Goal: Communication & Community: Participate in discussion

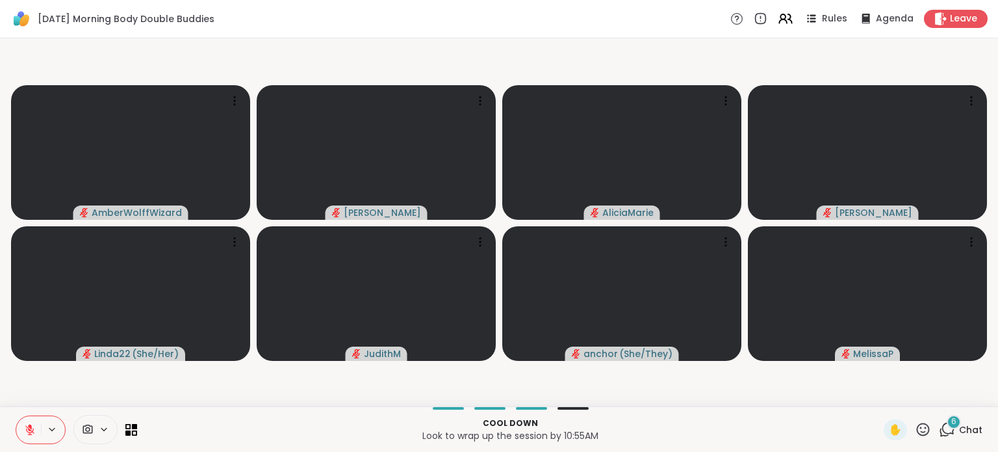
click at [951, 426] on span "6" at bounding box center [953, 421] width 5 height 11
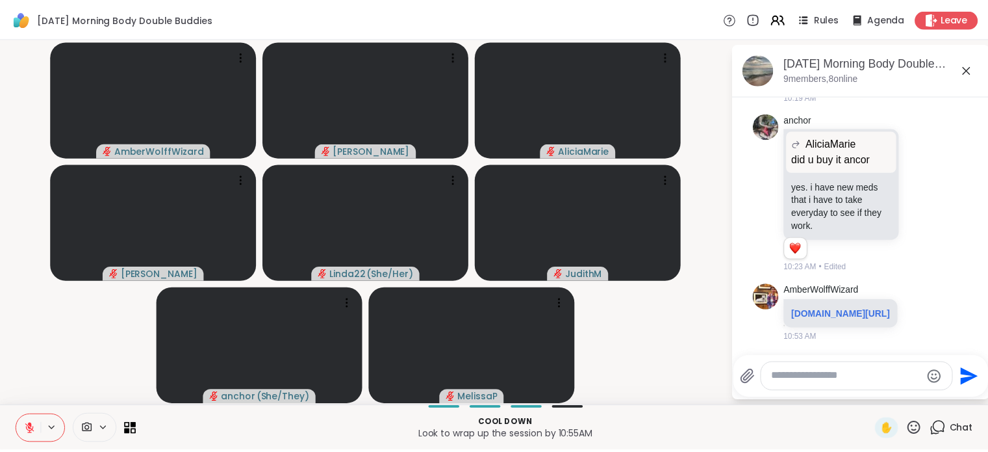
scroll to position [1211, 0]
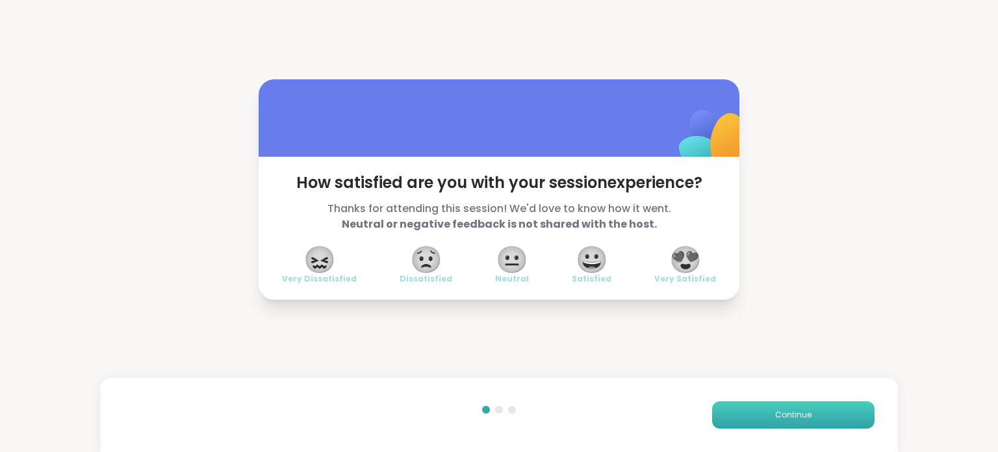
click at [834, 413] on button "Continue" at bounding box center [793, 414] width 162 height 27
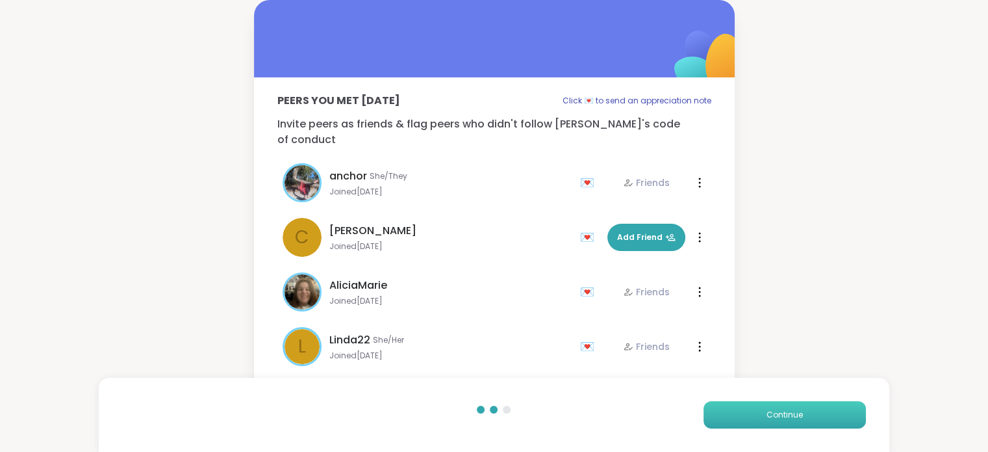
click at [834, 413] on button "Continue" at bounding box center [785, 414] width 162 height 27
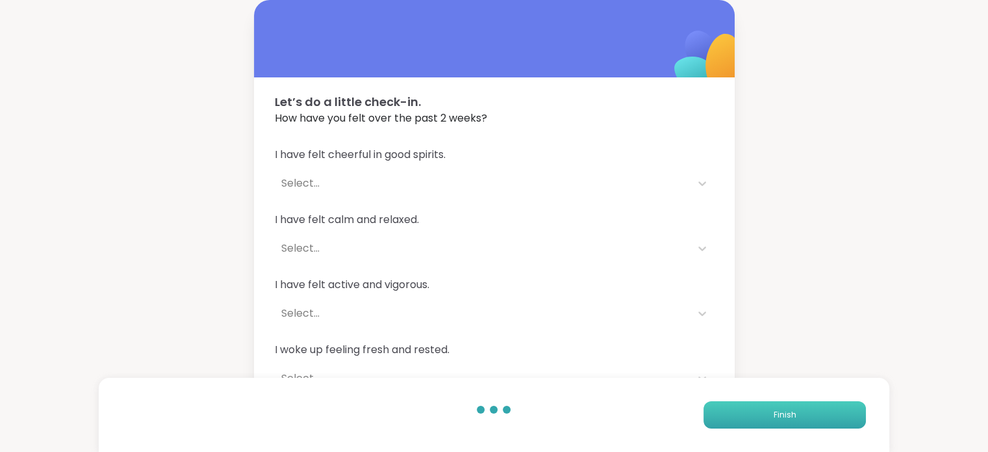
click at [834, 413] on button "Finish" at bounding box center [785, 414] width 162 height 27
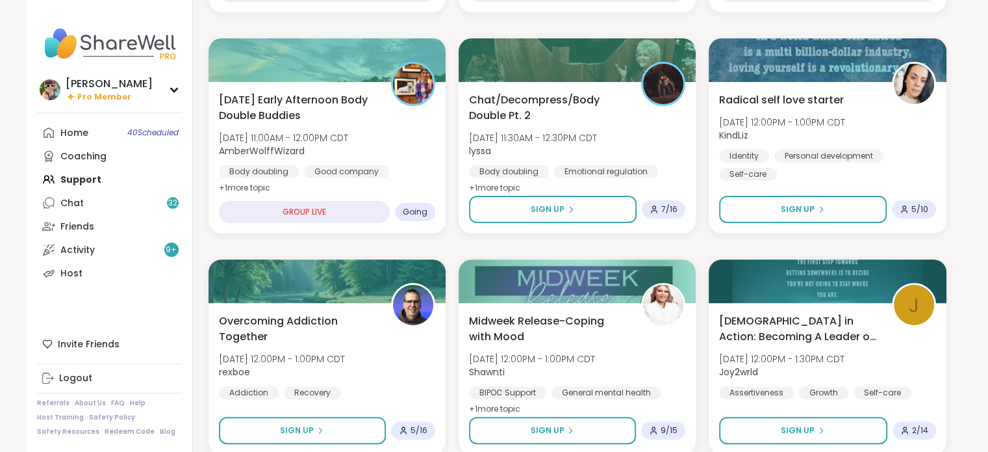
scroll to position [368, 0]
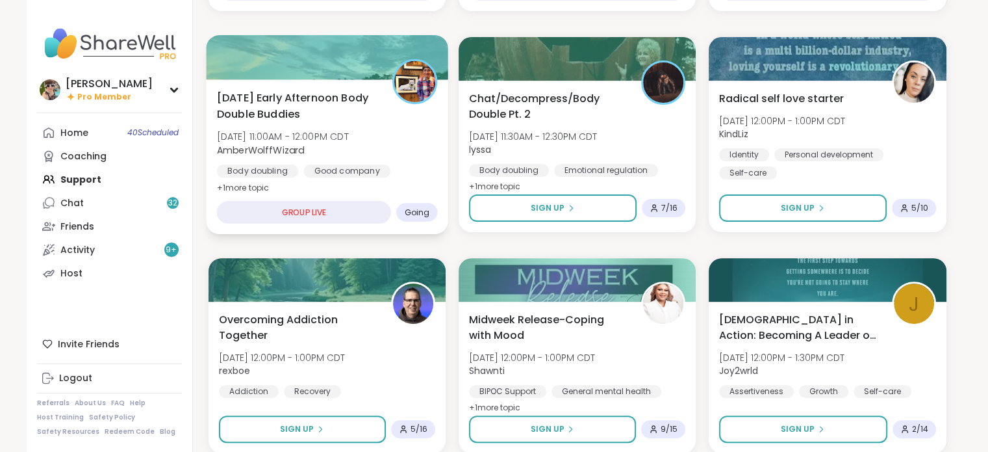
click at [329, 130] on span "[DATE] 11:00AM - 12:00PM CDT" at bounding box center [282, 136] width 132 height 13
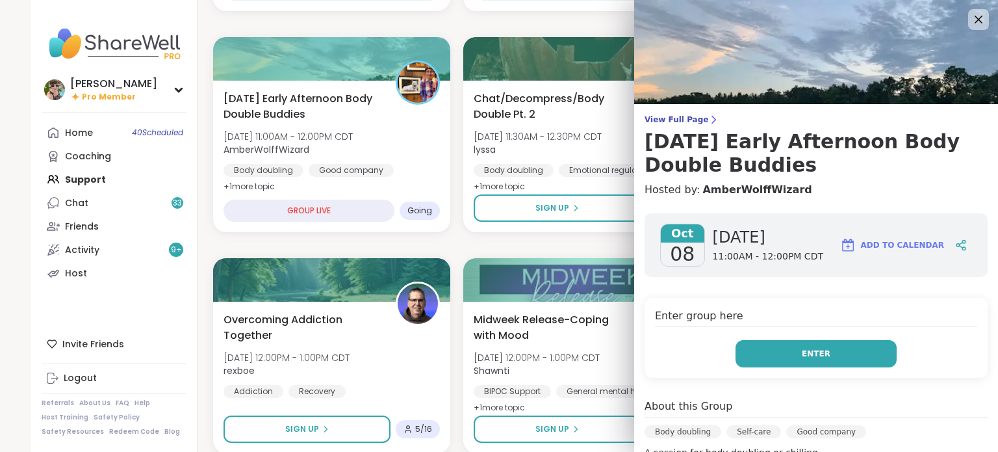
click at [818, 344] on button "Enter" at bounding box center [816, 353] width 161 height 27
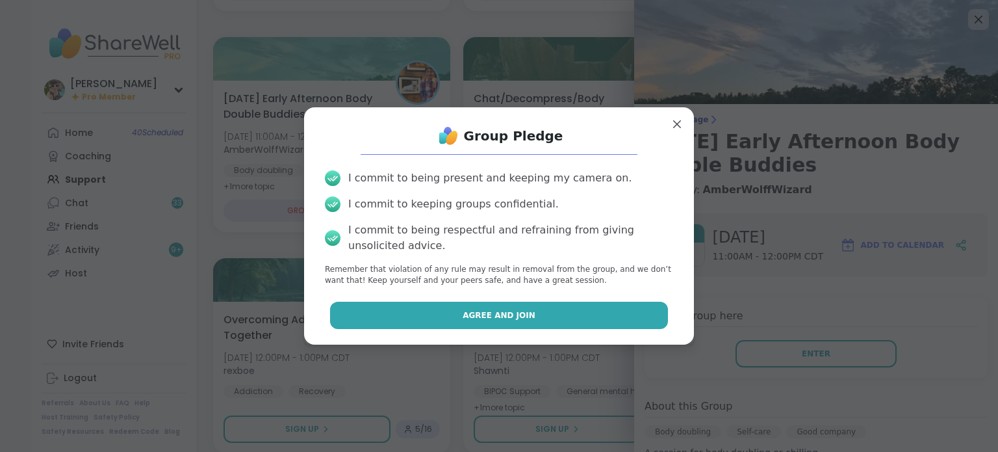
click at [525, 303] on button "Agree and Join" at bounding box center [499, 315] width 339 height 27
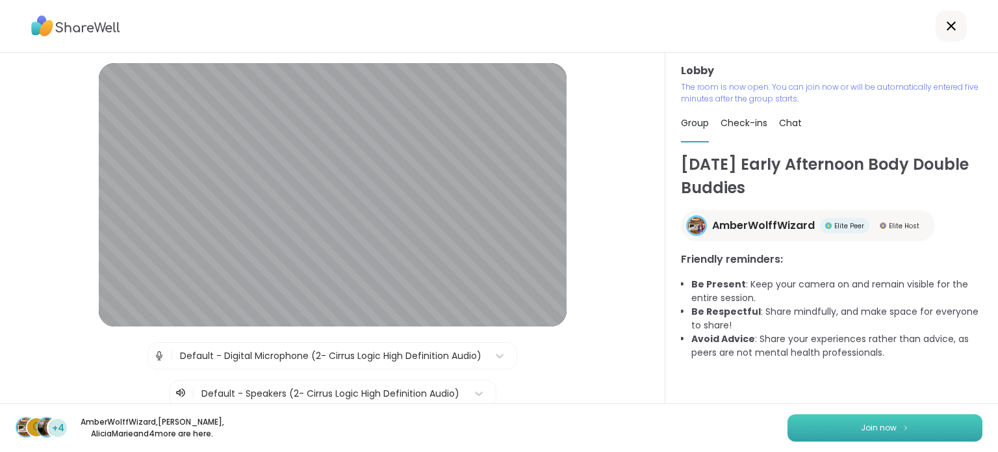
click at [821, 437] on button "Join now" at bounding box center [885, 427] width 195 height 27
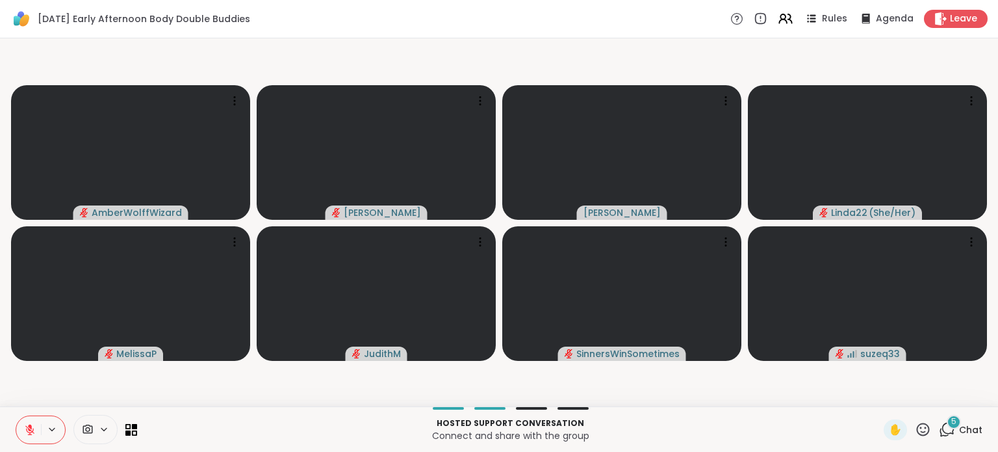
click at [949, 420] on div "5" at bounding box center [954, 422] width 14 height 14
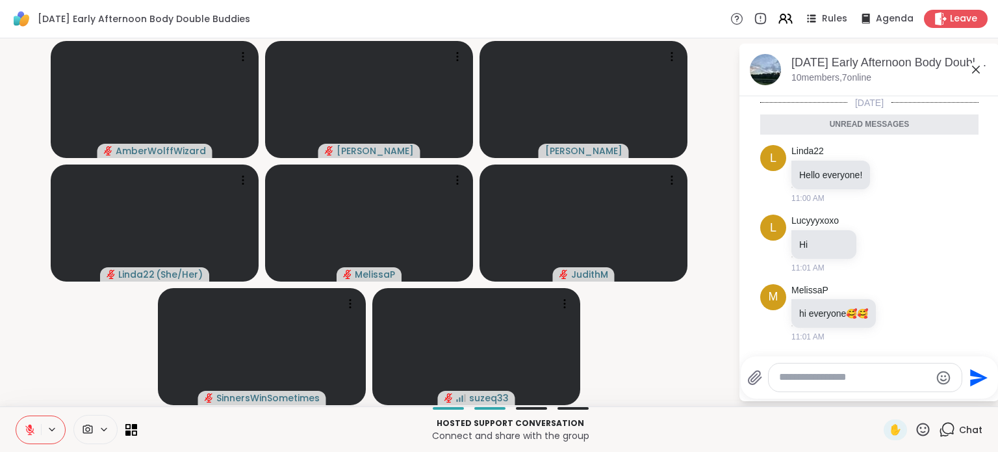
scroll to position [135, 0]
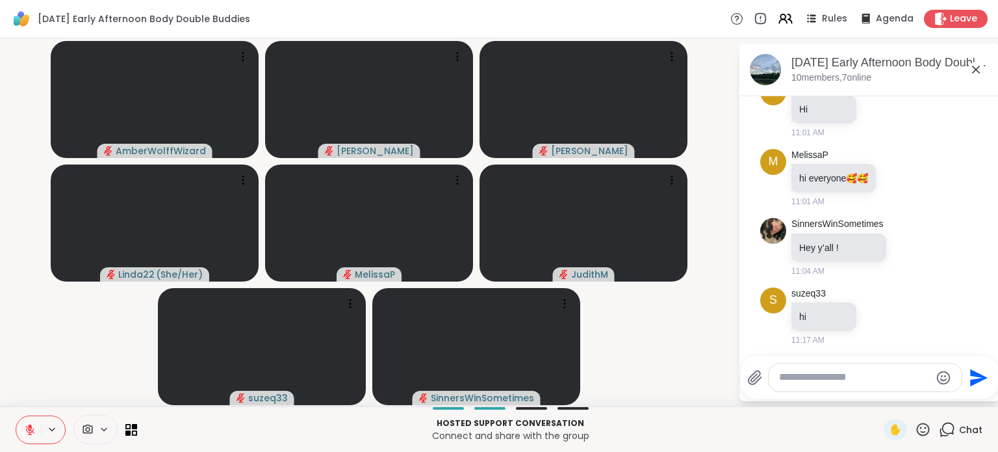
click at [797, 375] on textarea "Type your message" at bounding box center [854, 377] width 151 height 14
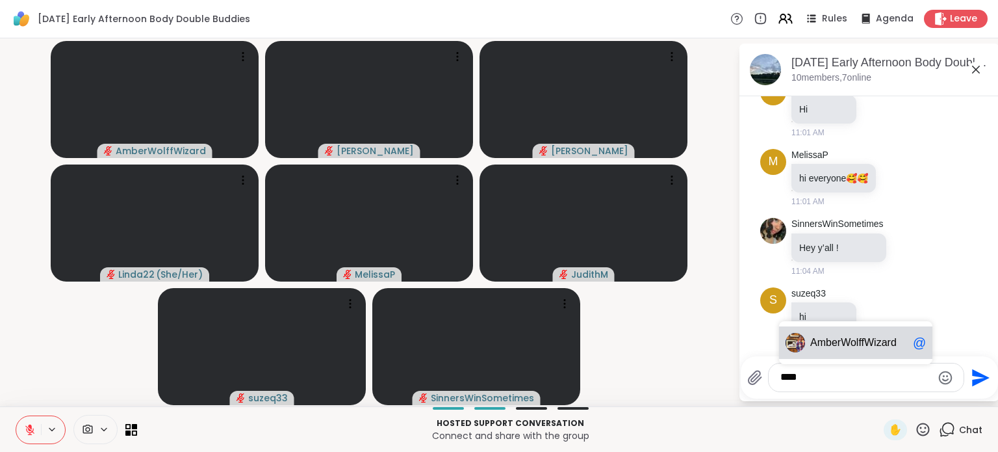
click at [830, 342] on span "Amb" at bounding box center [820, 342] width 21 height 13
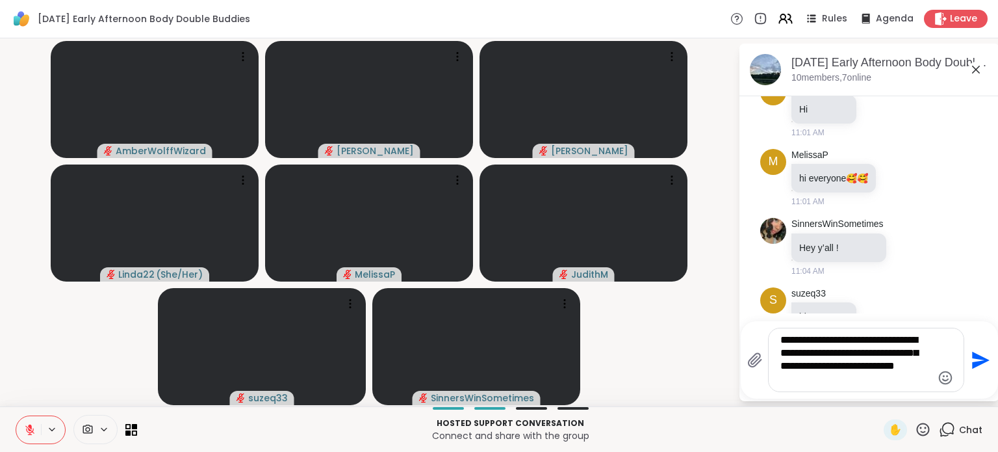
type textarea "**********"
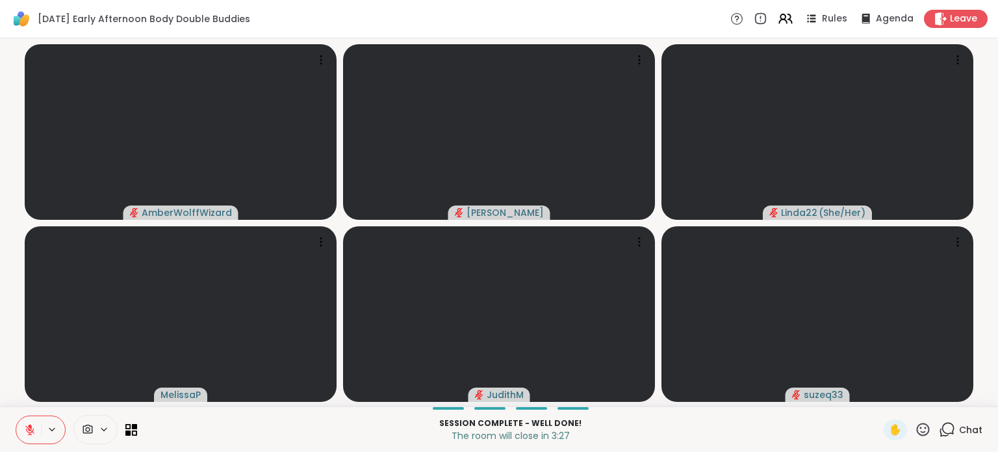
click at [915, 433] on icon at bounding box center [923, 429] width 16 height 16
click at [879, 400] on span "❤️" at bounding box center [885, 395] width 13 height 16
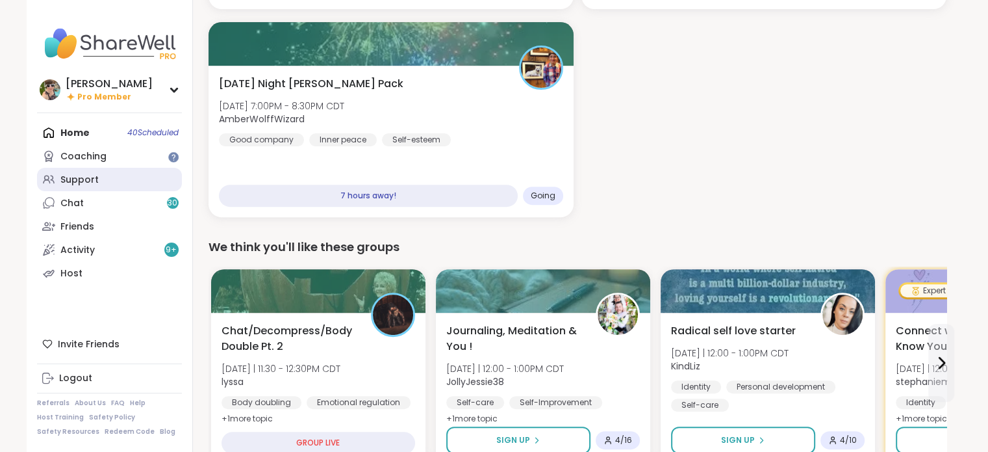
click at [65, 175] on div "Support" at bounding box center [79, 180] width 38 height 13
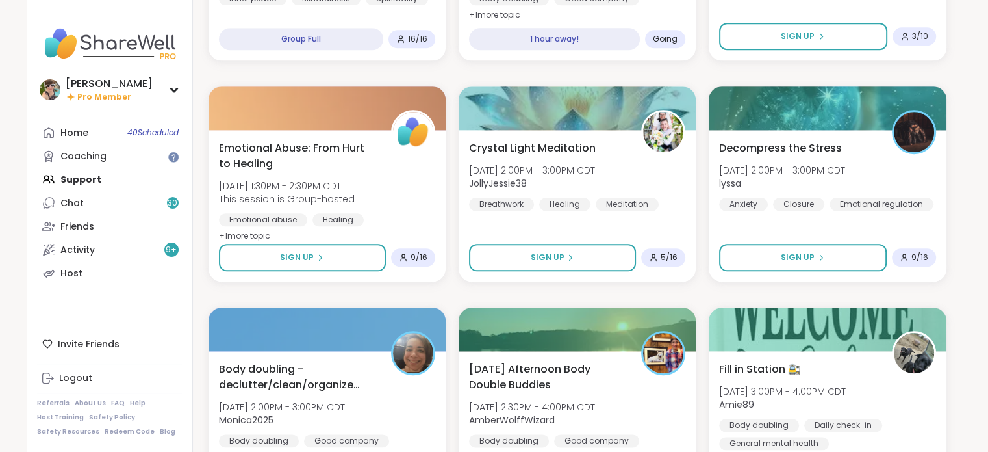
scroll to position [1428, 0]
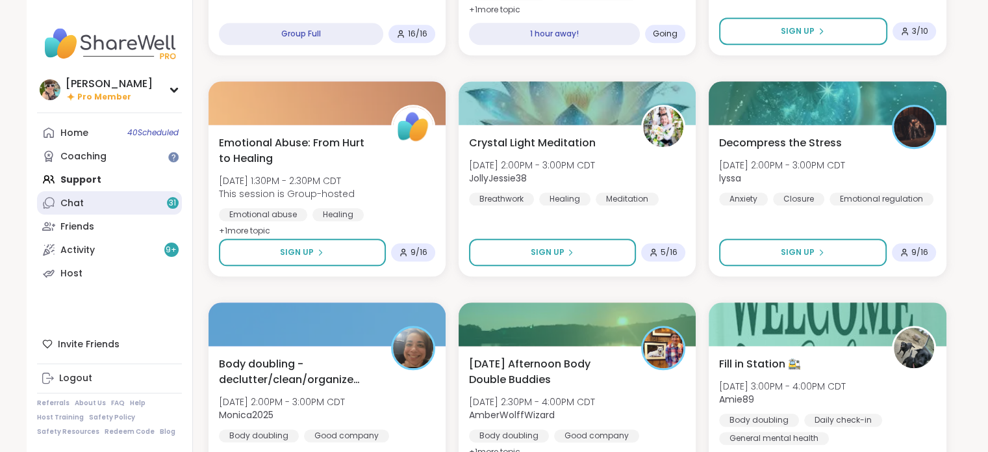
click at [79, 210] on link "Chat 31" at bounding box center [109, 202] width 145 height 23
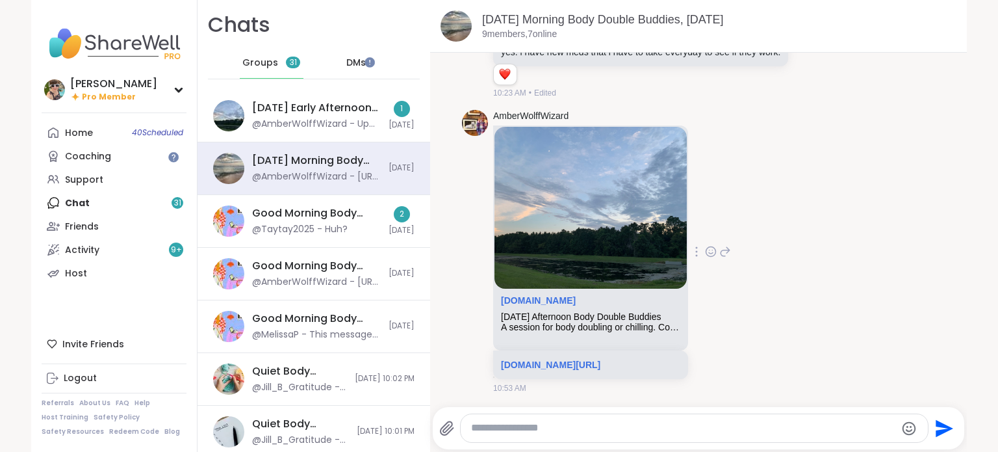
scroll to position [1092, 0]
click at [548, 365] on link "[DOMAIN_NAME][URL]" at bounding box center [550, 364] width 99 height 10
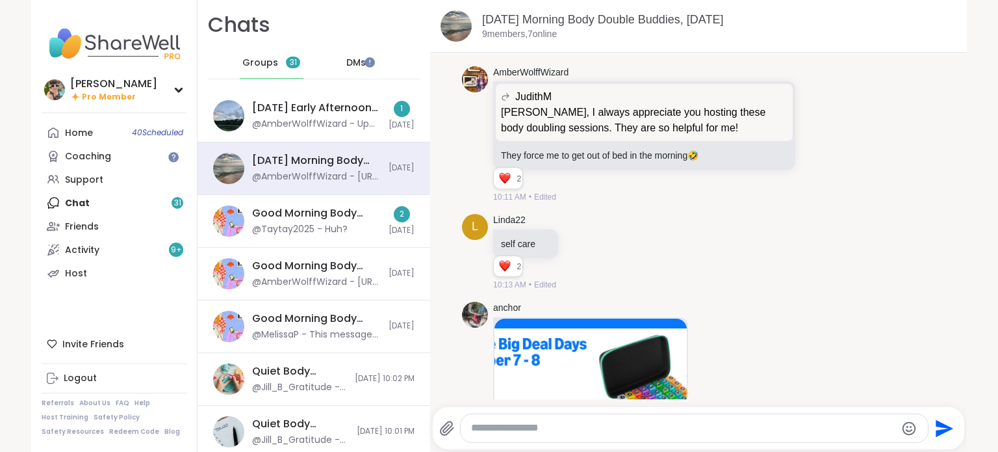
scroll to position [377, 0]
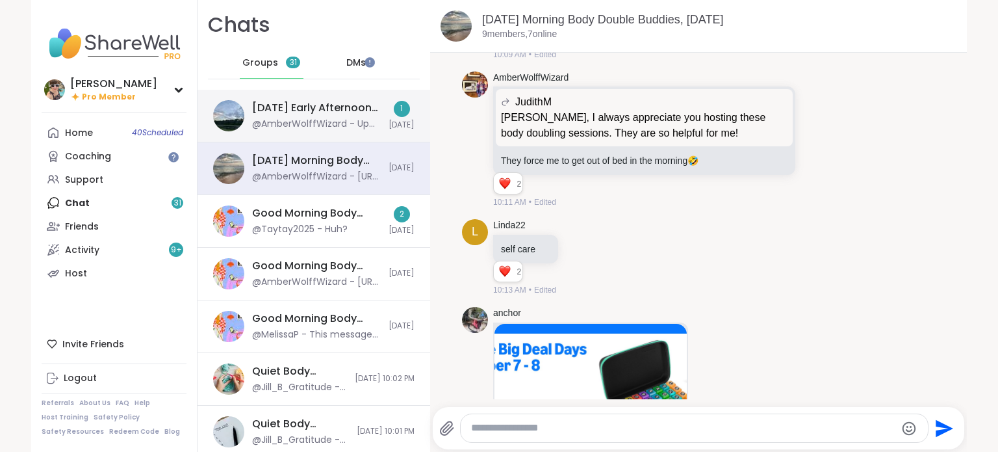
click at [283, 95] on div "Wednesday Early Afternoon Body Double Buddies, Oct 08 @AmberWolffWizard - Up to…" at bounding box center [314, 116] width 233 height 53
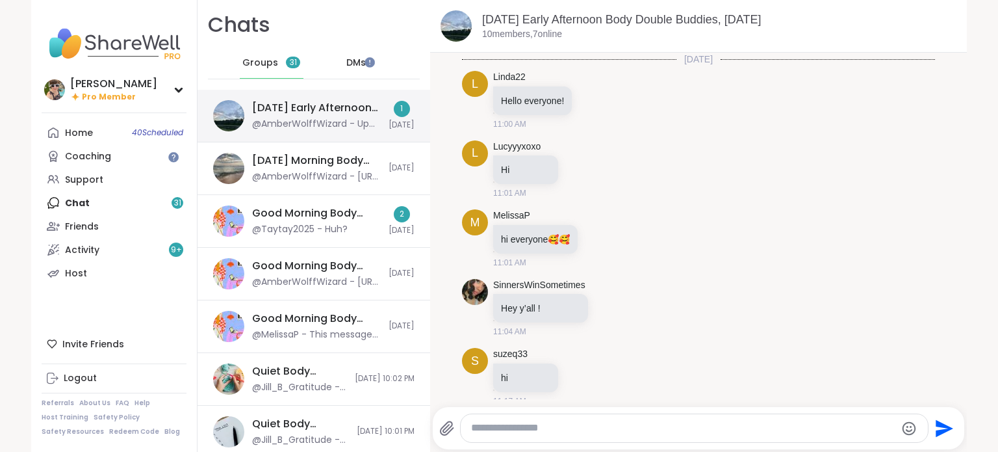
scroll to position [253, 0]
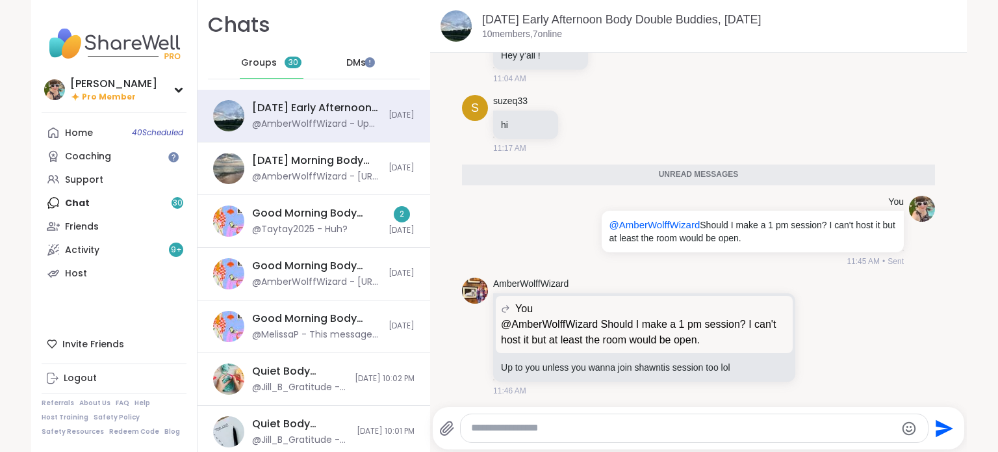
click at [562, 435] on div at bounding box center [694, 428] width 467 height 28
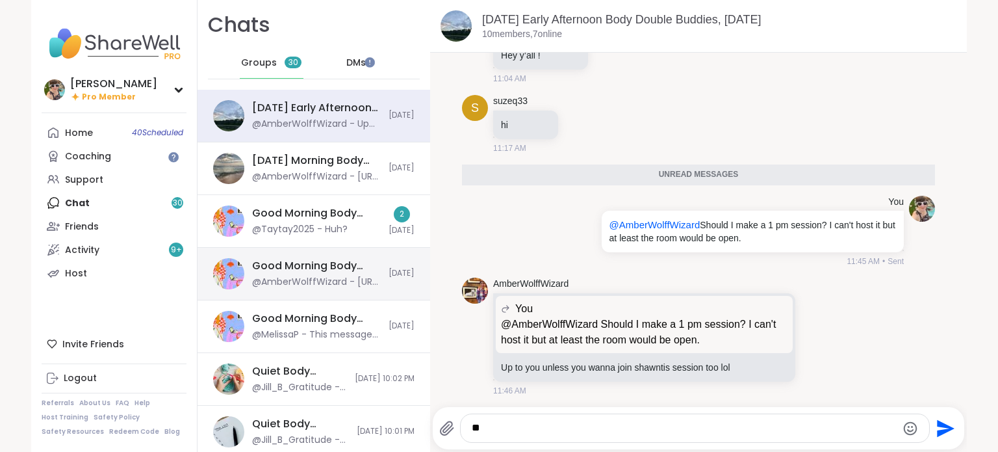
type textarea "*"
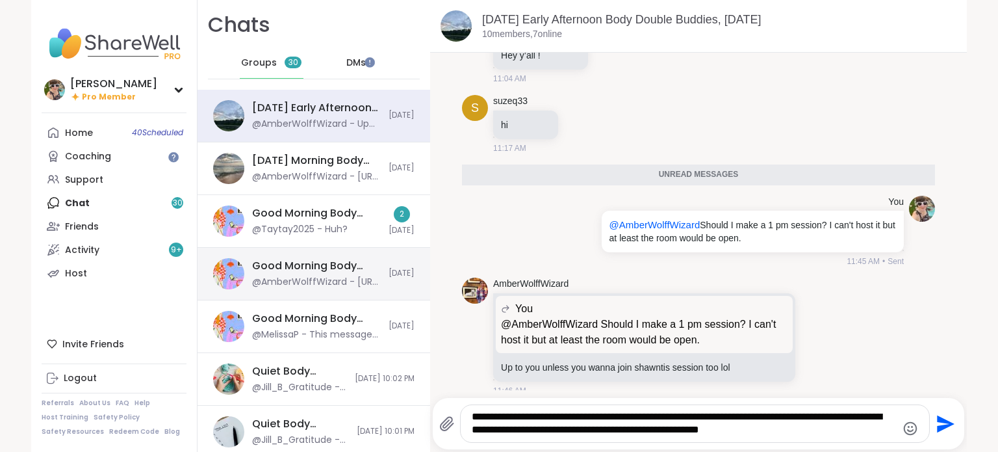
type textarea "**********"
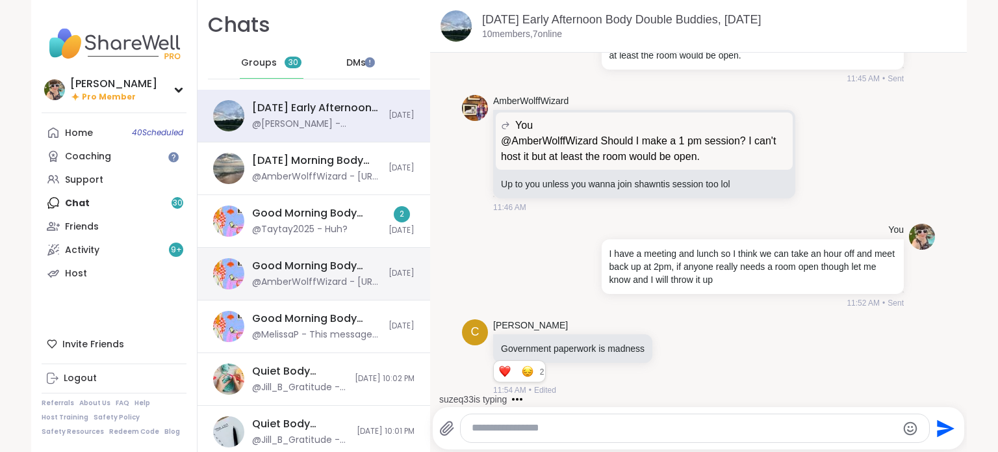
scroll to position [530, 0]
